Goal: Feedback & Contribution: Leave review/rating

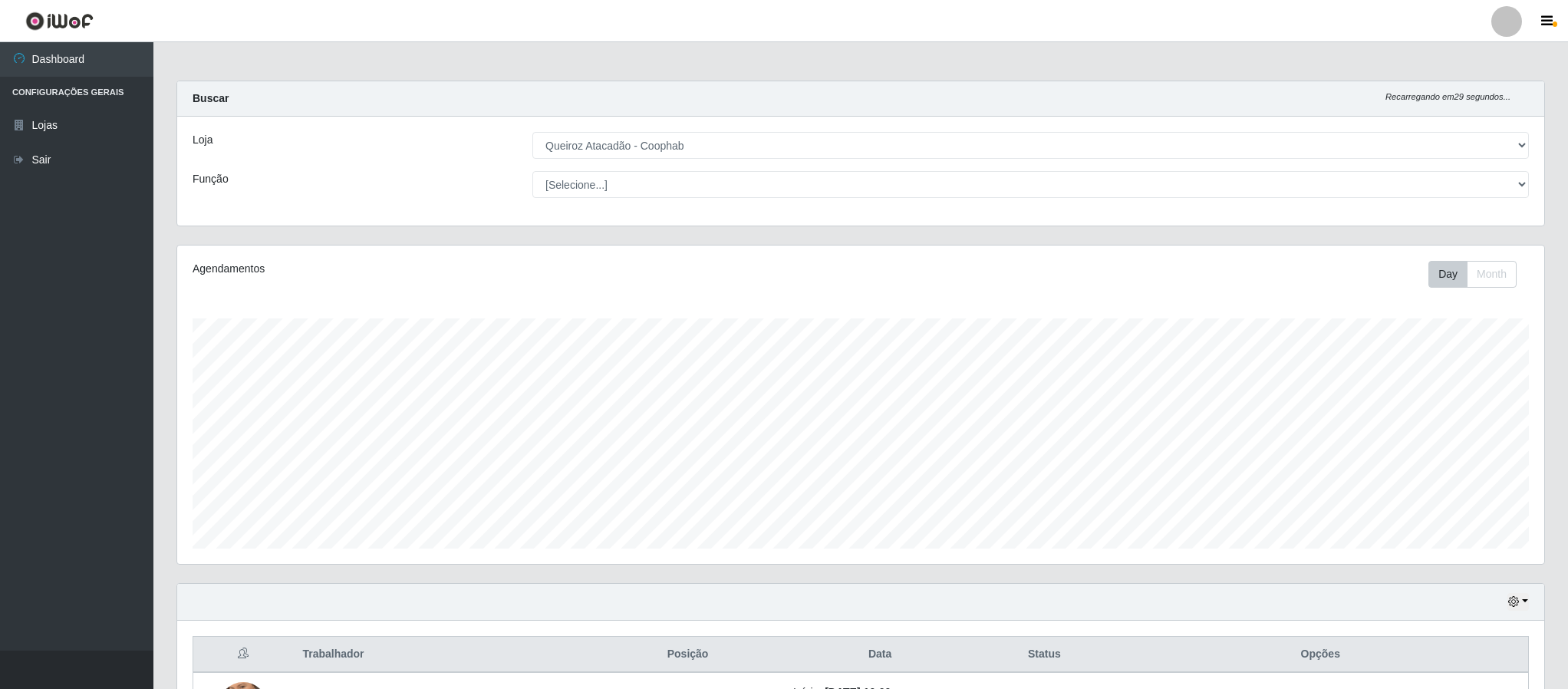
select select "463"
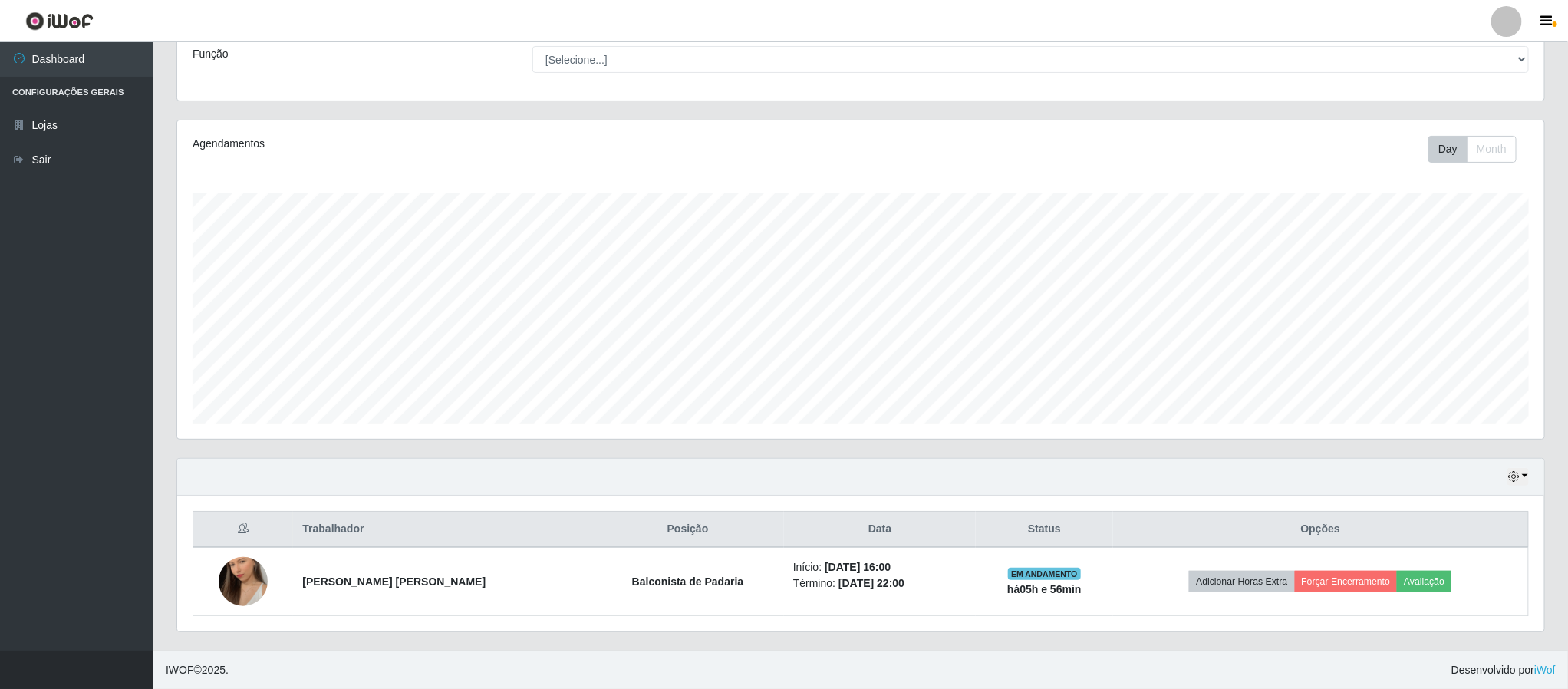
scroll to position [130, 0]
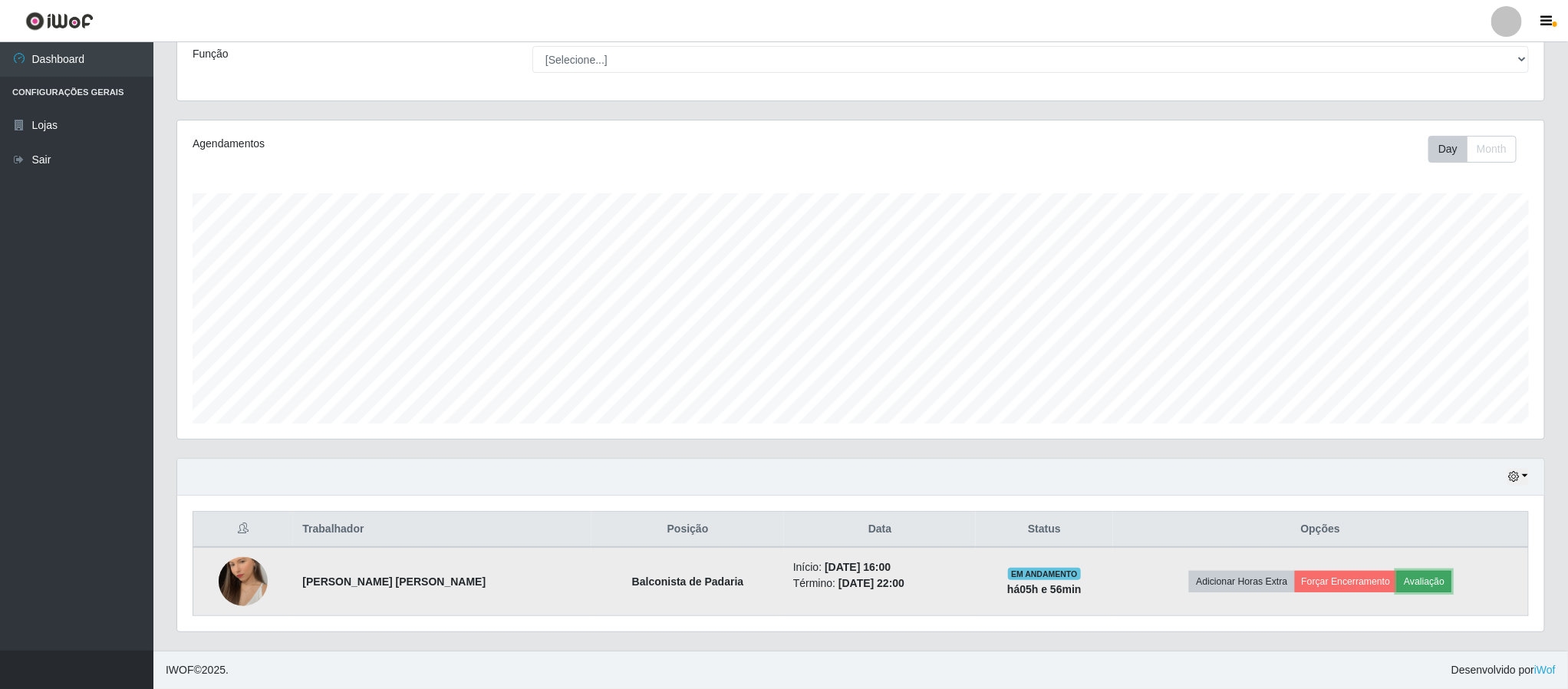
click at [1402, 570] on button "Avaliação" at bounding box center [1424, 580] width 54 height 21
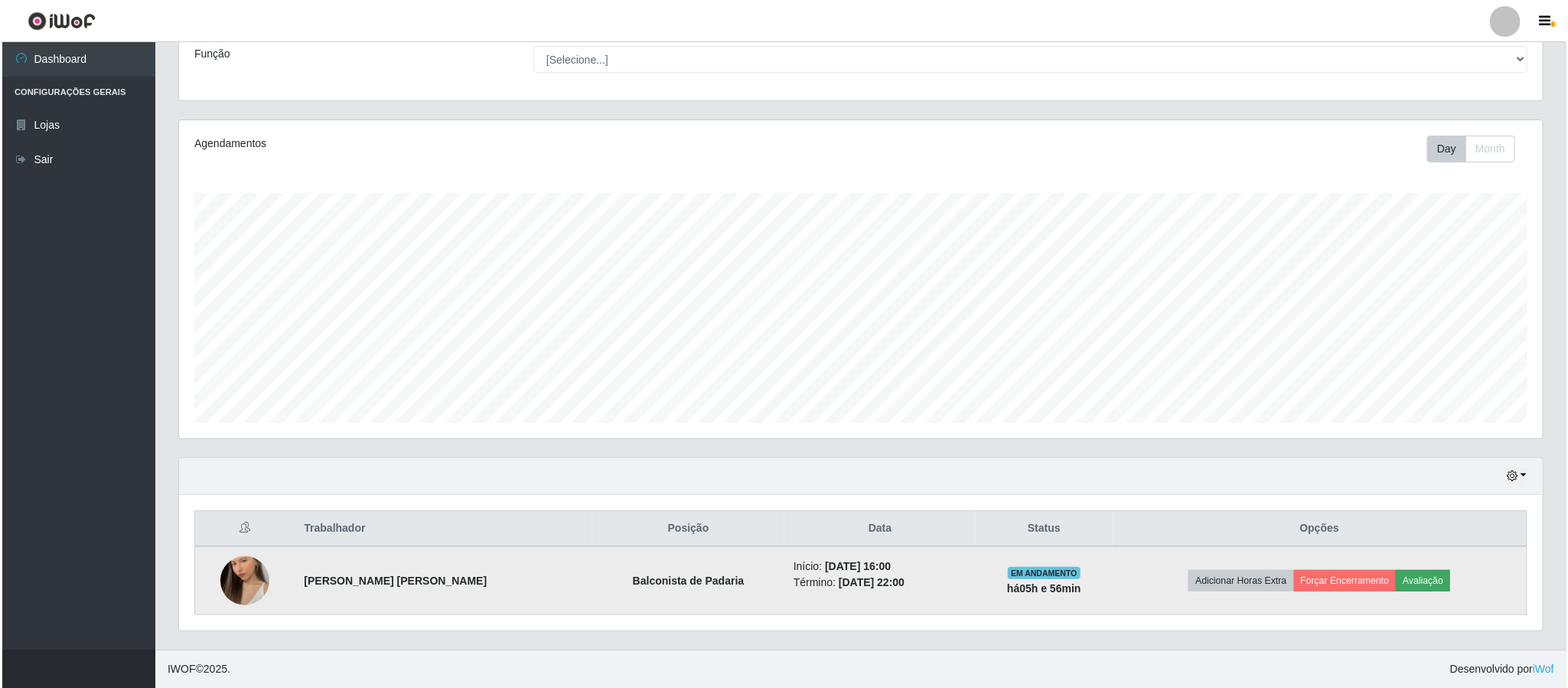
scroll to position [320, 1350]
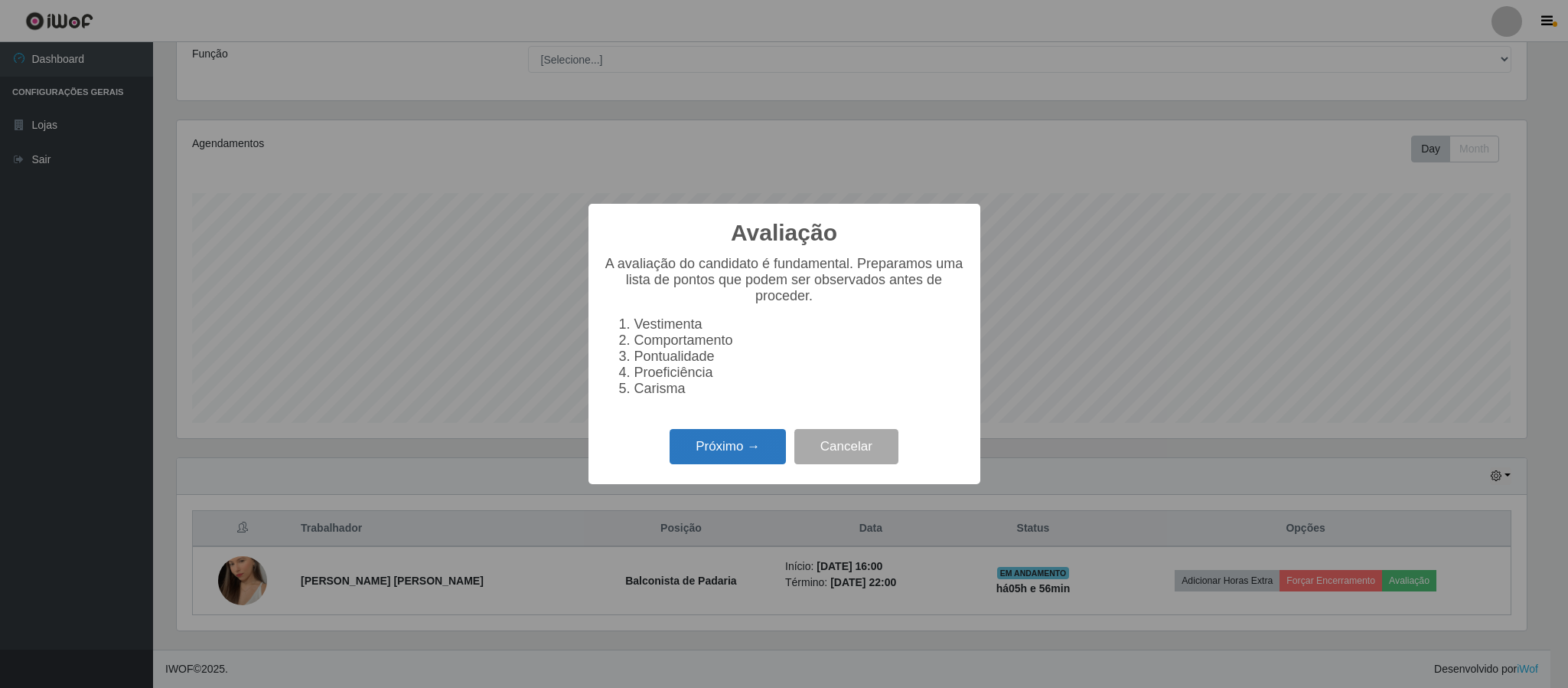
click at [748, 457] on button "Próximo →" at bounding box center [727, 446] width 117 height 36
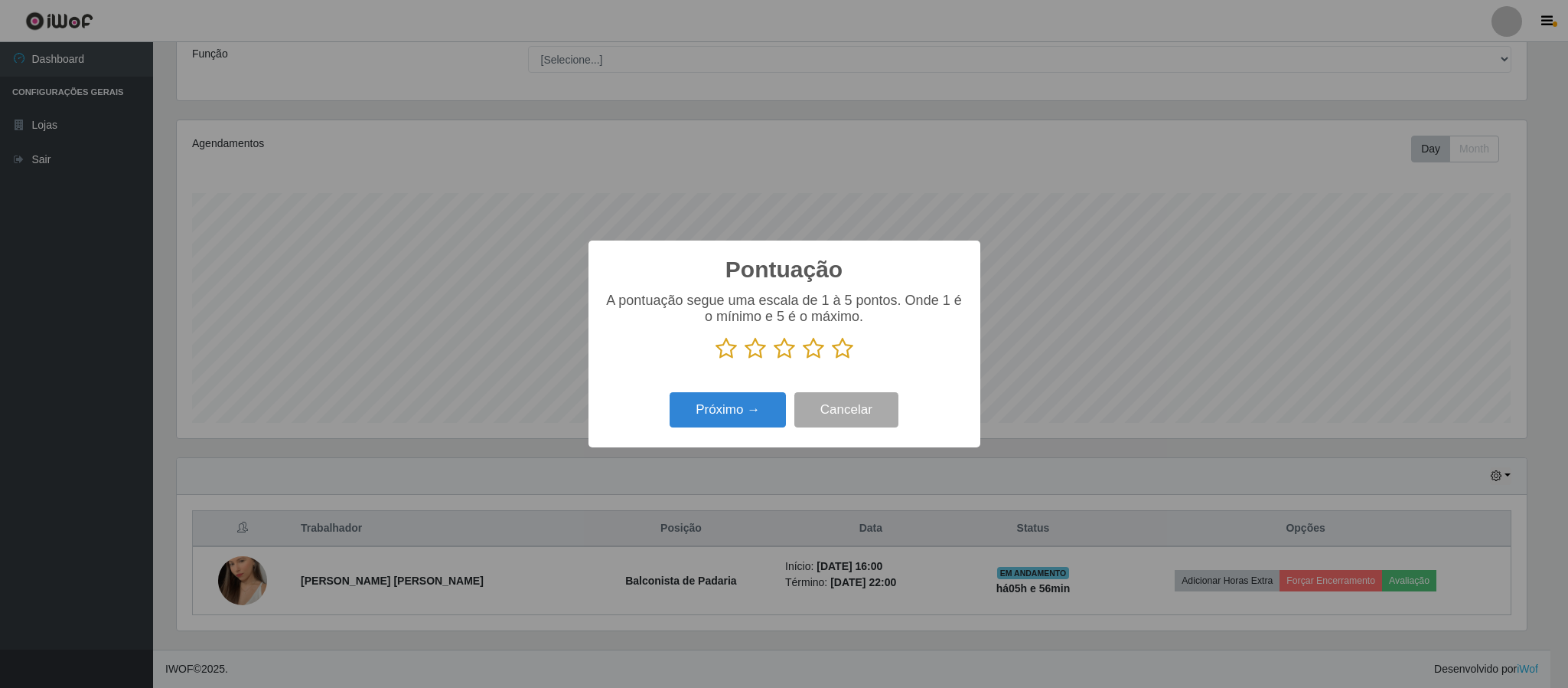
click at [840, 350] on icon at bounding box center [842, 348] width 21 height 23
click at [832, 360] on input "radio" at bounding box center [832, 360] width 0 height 0
click at [735, 422] on button "Próximo →" at bounding box center [727, 410] width 117 height 36
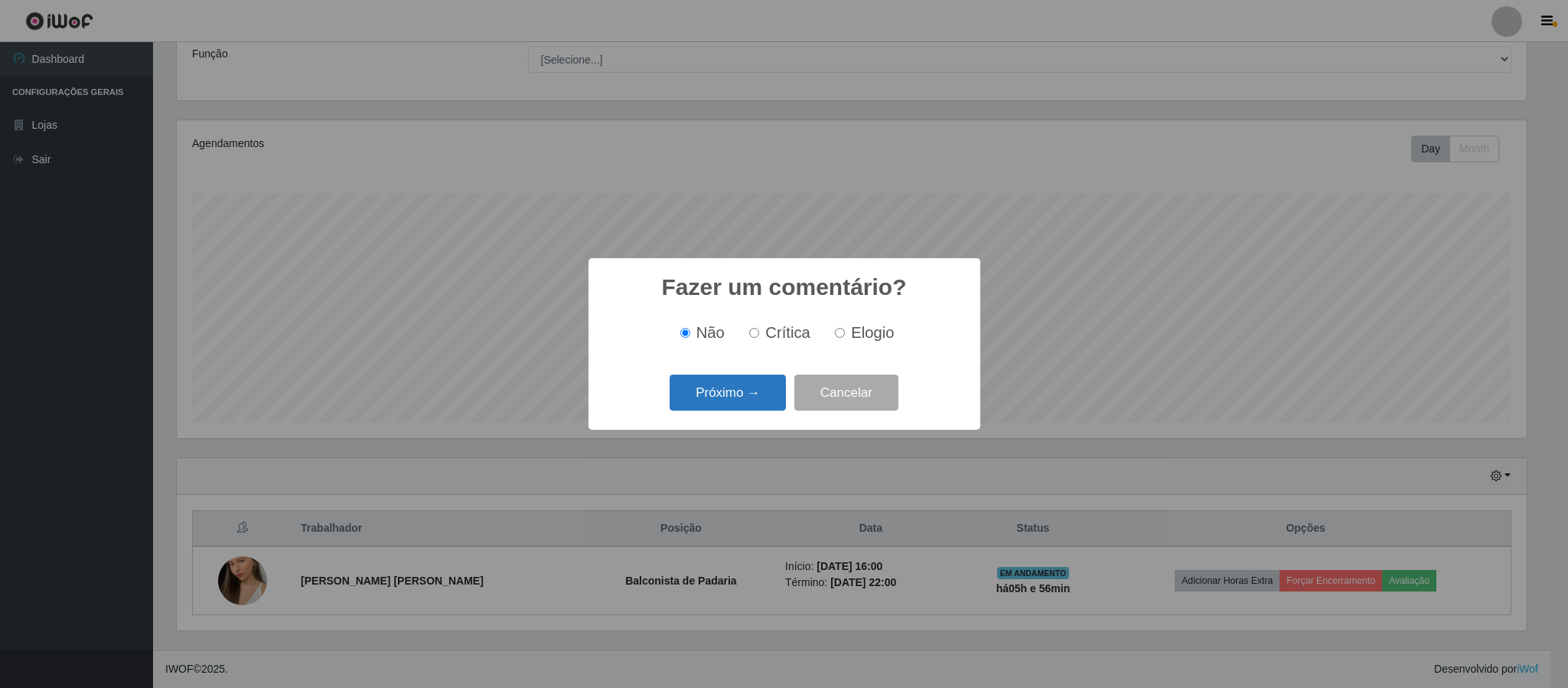
click at [730, 390] on button "Próximo →" at bounding box center [727, 392] width 117 height 36
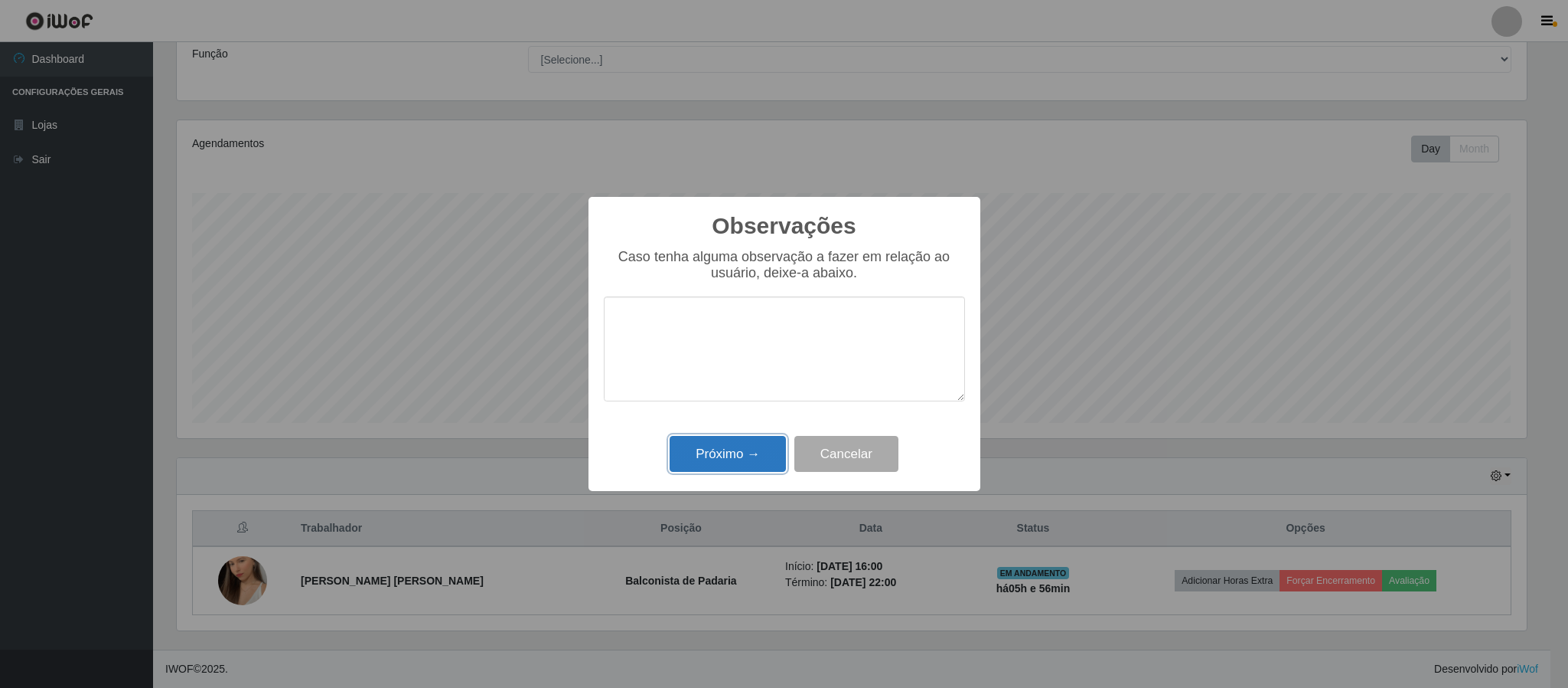
click at [728, 468] on button "Próximo →" at bounding box center [727, 453] width 117 height 36
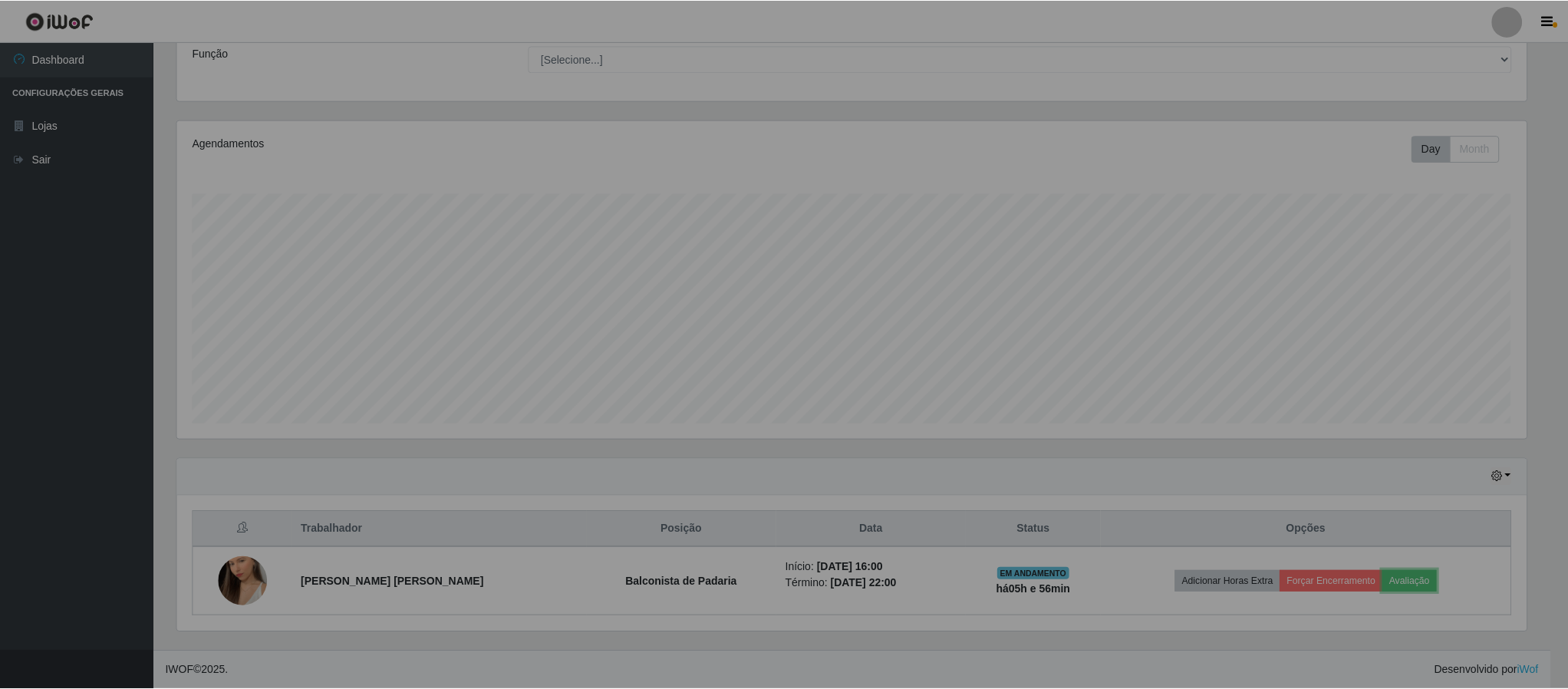
scroll to position [320, 1366]
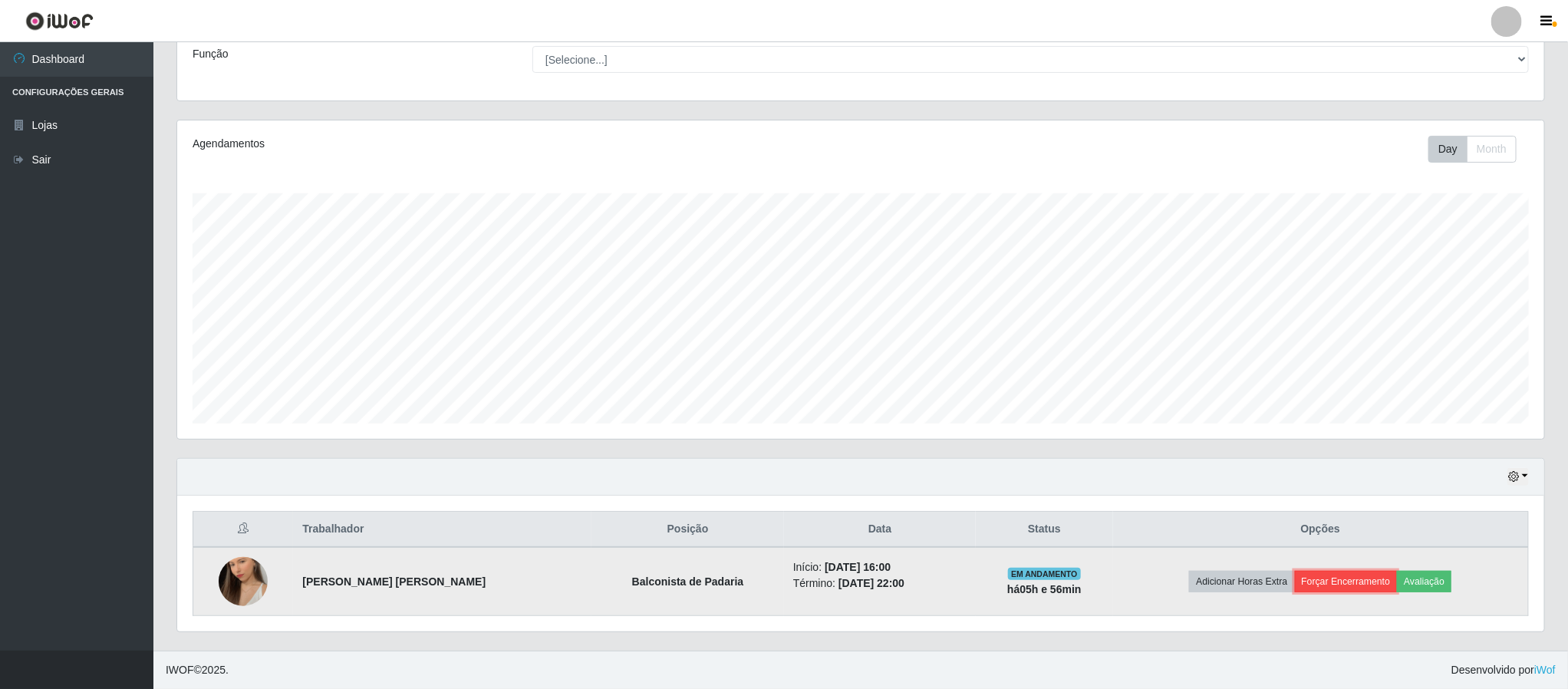
click at [1349, 583] on button "Forçar Encerramento" at bounding box center [1346, 580] width 103 height 21
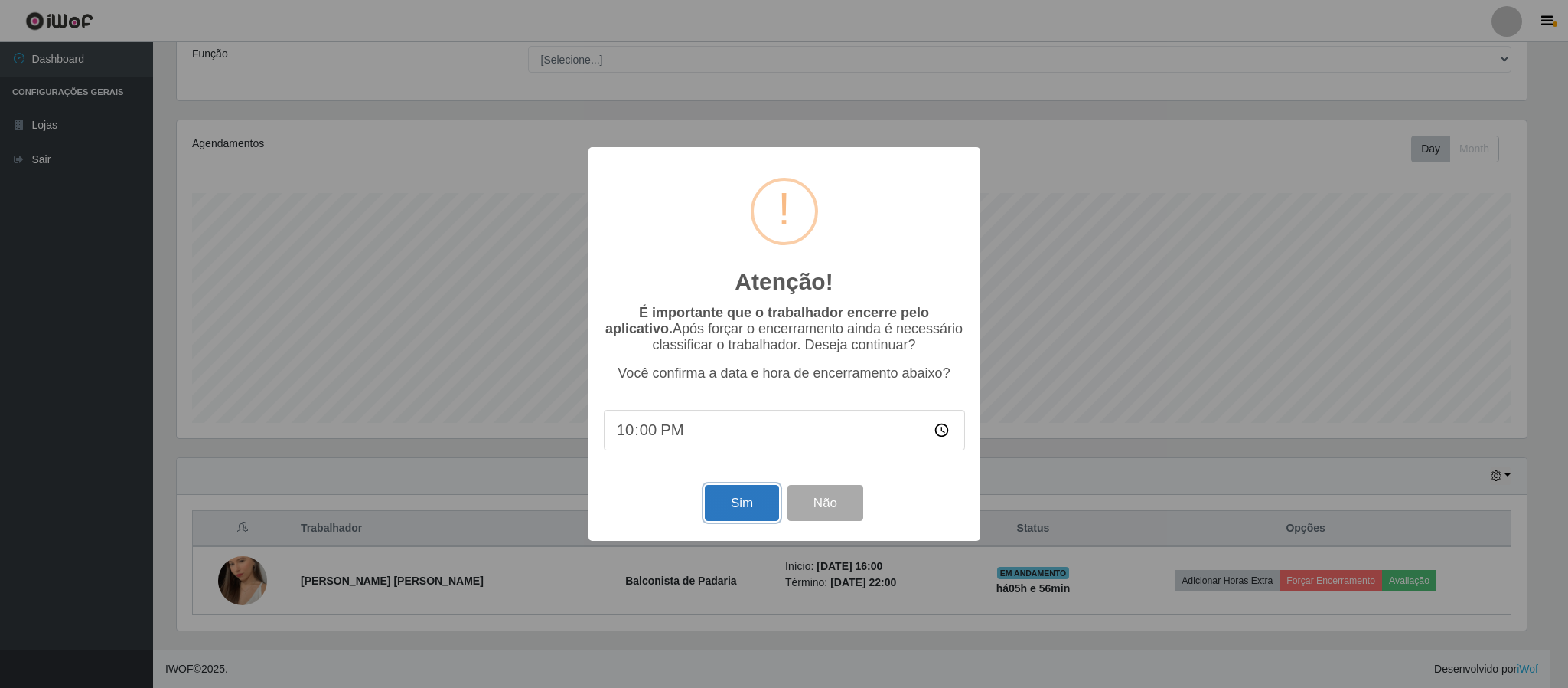
click at [734, 514] on button "Sim" at bounding box center [742, 502] width 74 height 36
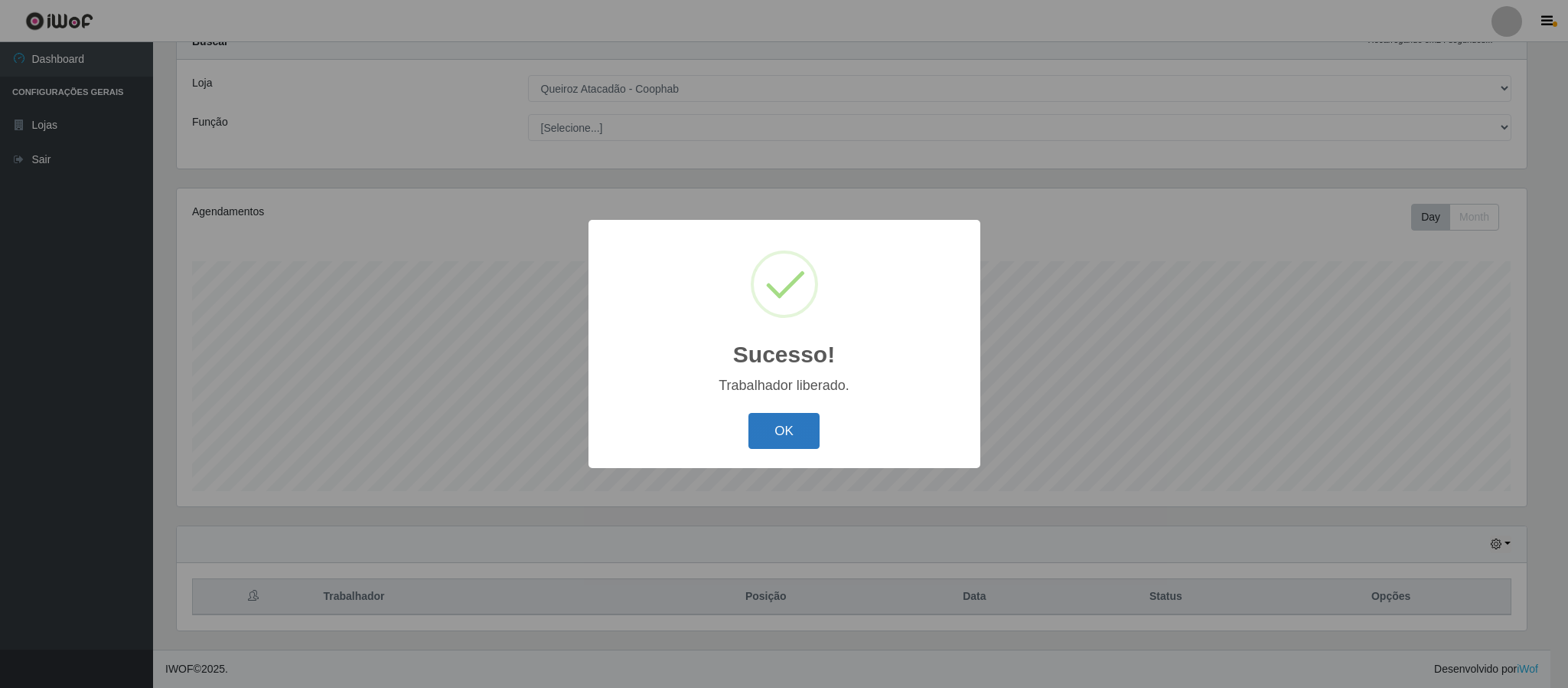
click at [783, 433] on button "OK" at bounding box center [784, 430] width 72 height 36
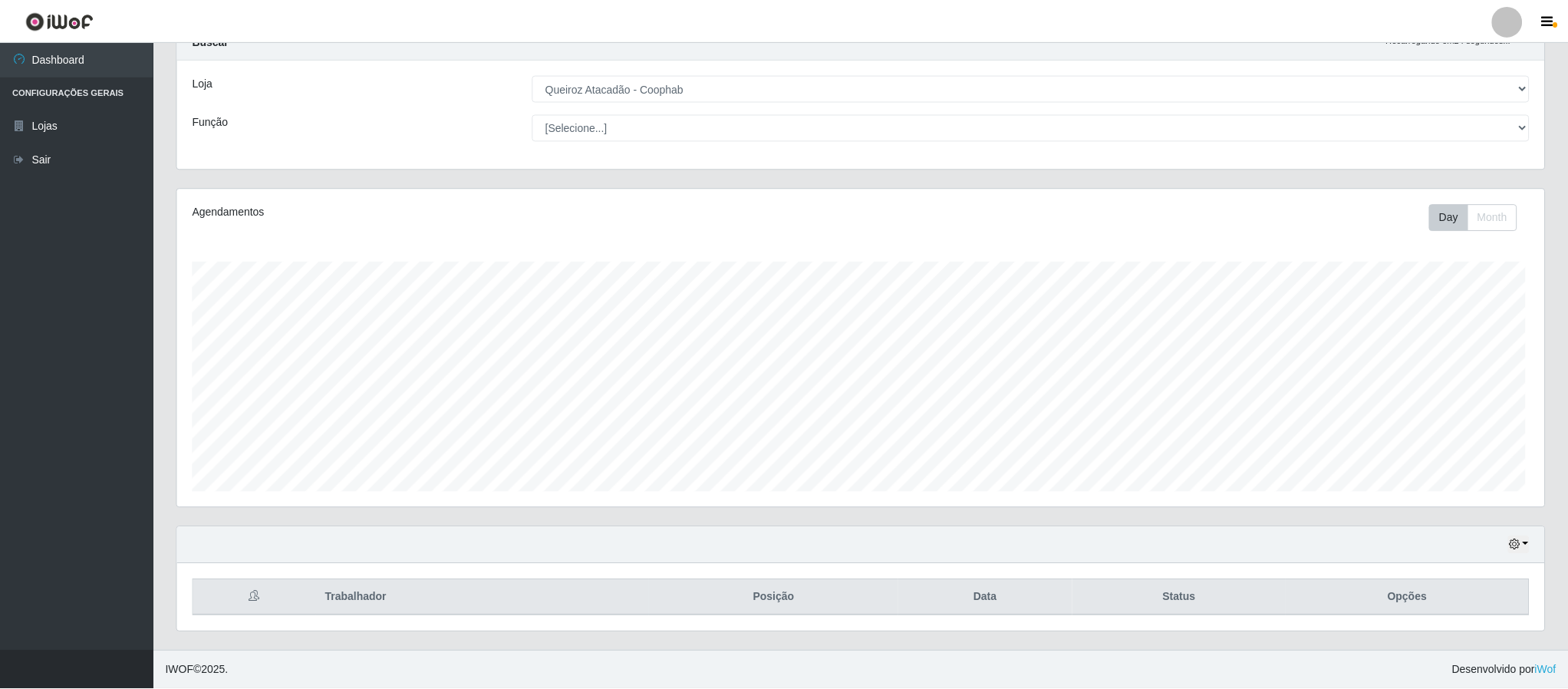
scroll to position [320, 1366]
